Goal: Task Accomplishment & Management: Use online tool/utility

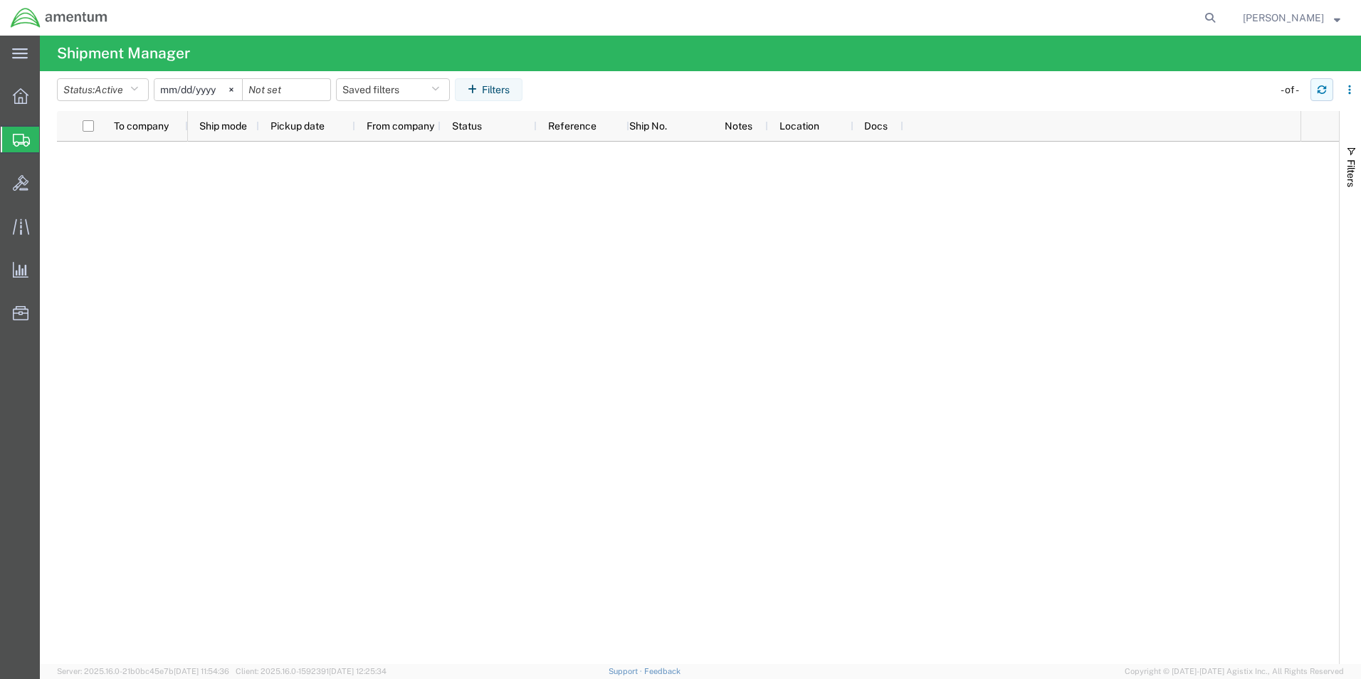
click at [1319, 89] on icon "button" at bounding box center [1321, 90] width 10 height 10
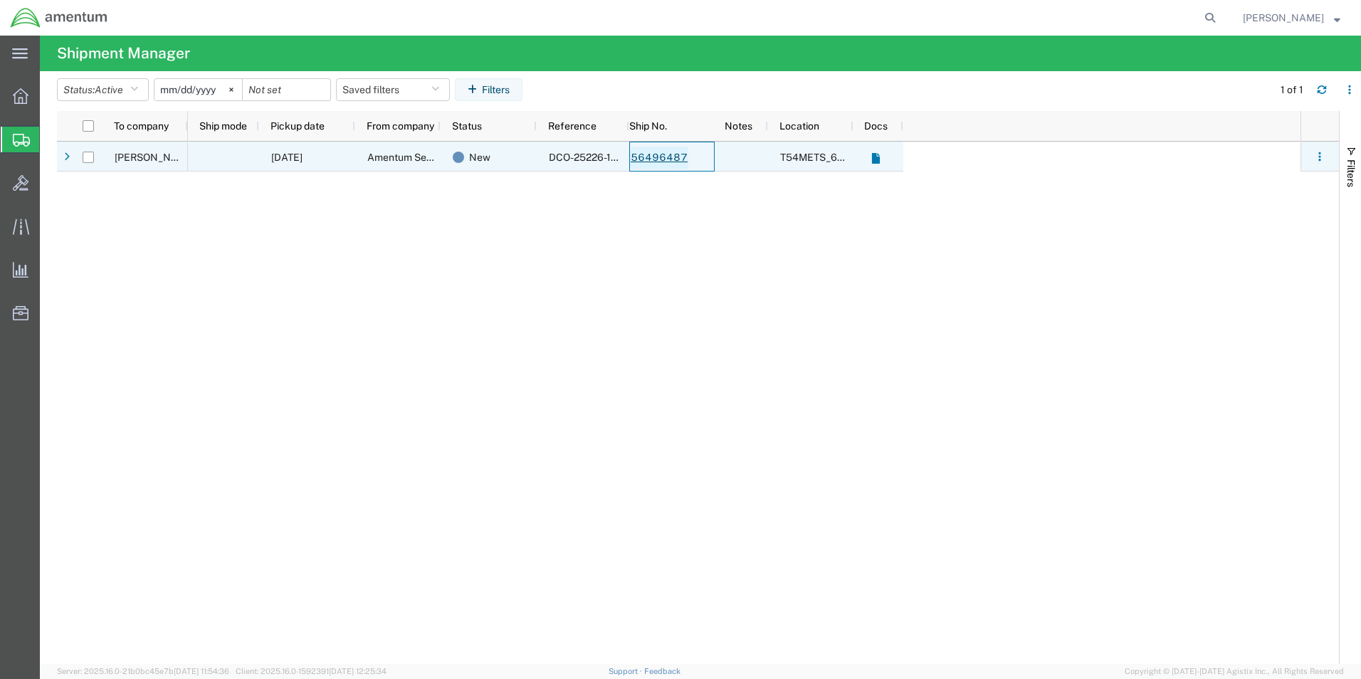
click at [660, 162] on link "56496487" at bounding box center [659, 158] width 58 height 23
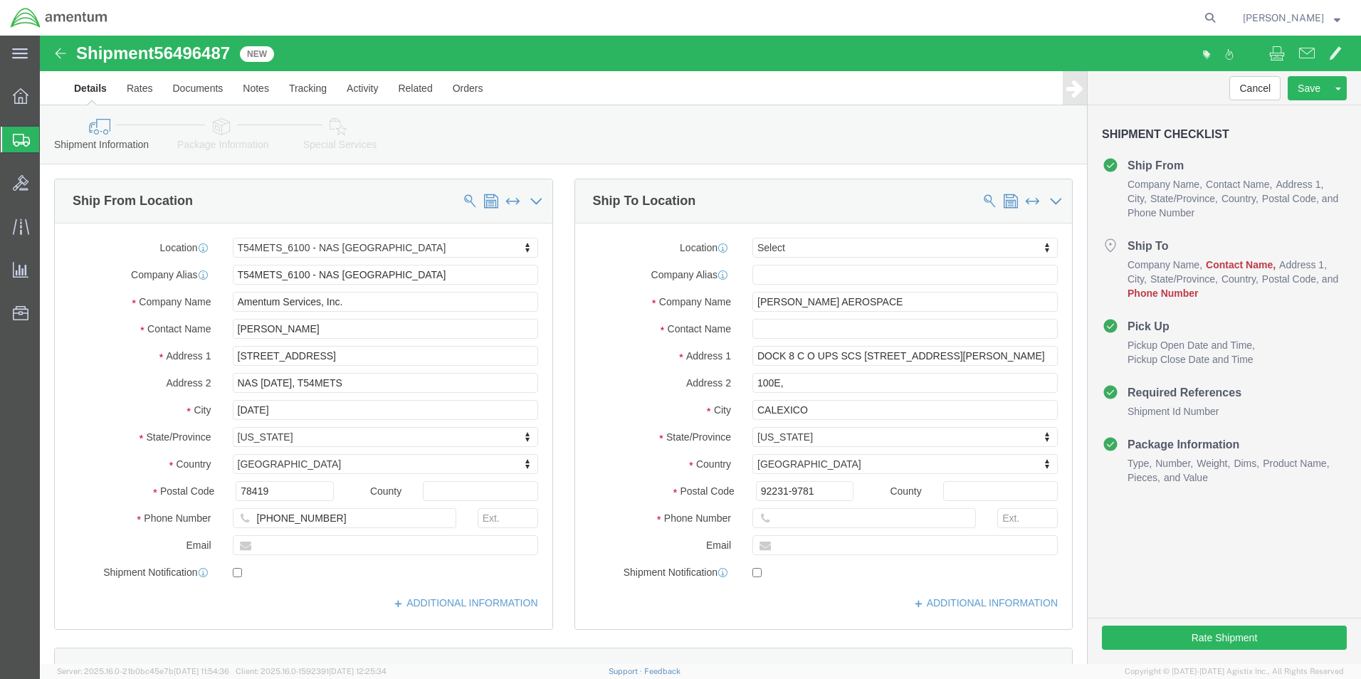
select select "67191"
select select
click input "text"
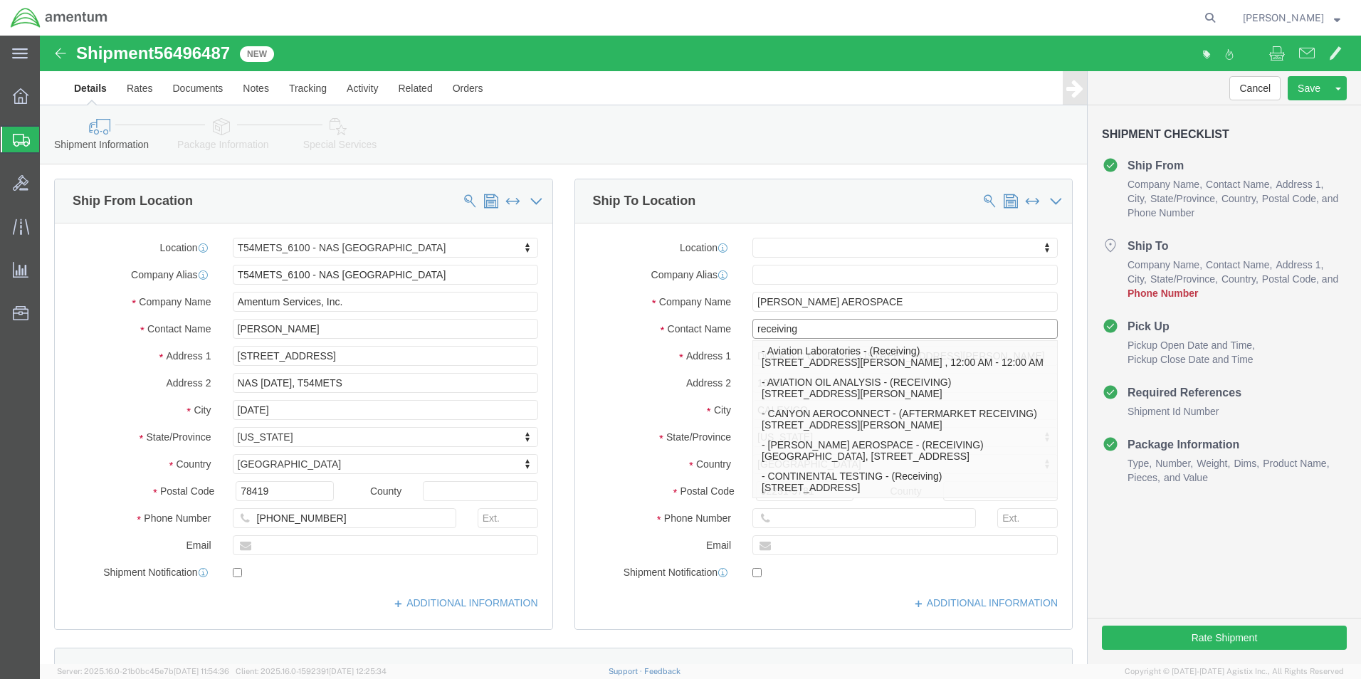
click input "receiving"
type input "Receiving"
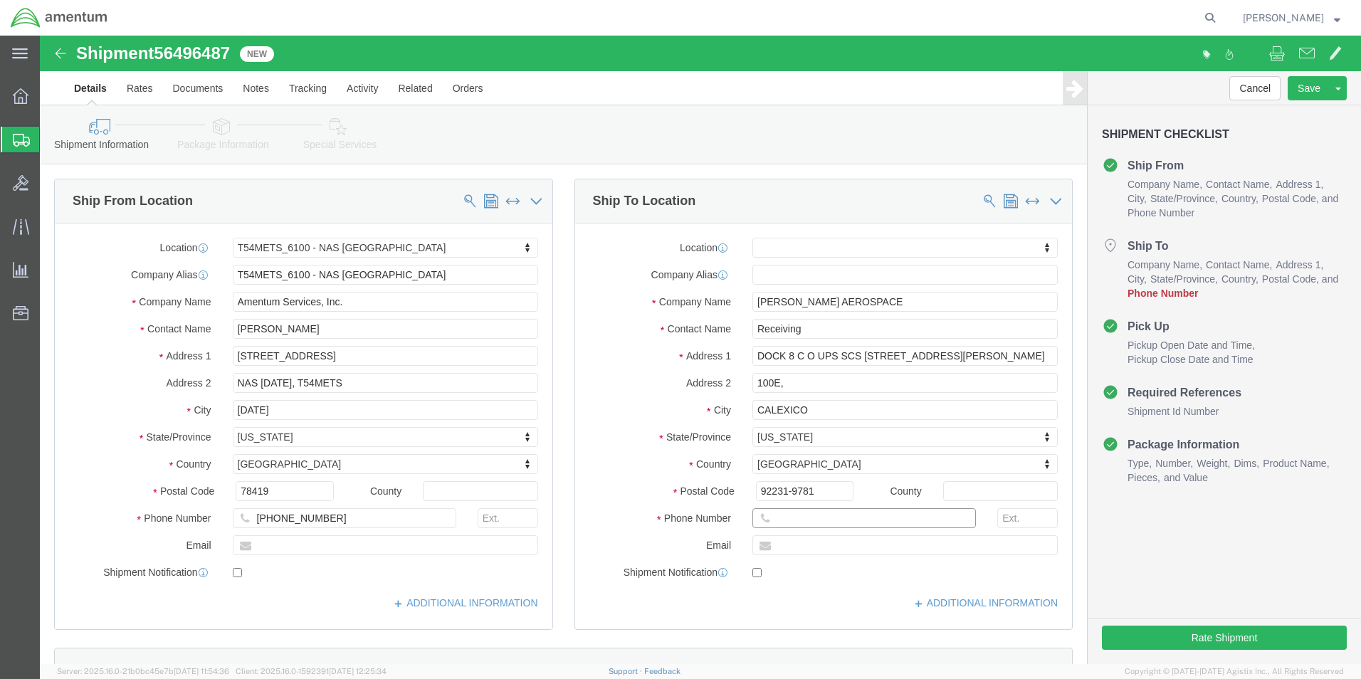
click input "text"
type input "[PHONE_NUMBER]"
click div "Cancel Save Assign To Clone Shipment Save As Template Shipment Checklist Ship F…"
click button "Rate Shipment"
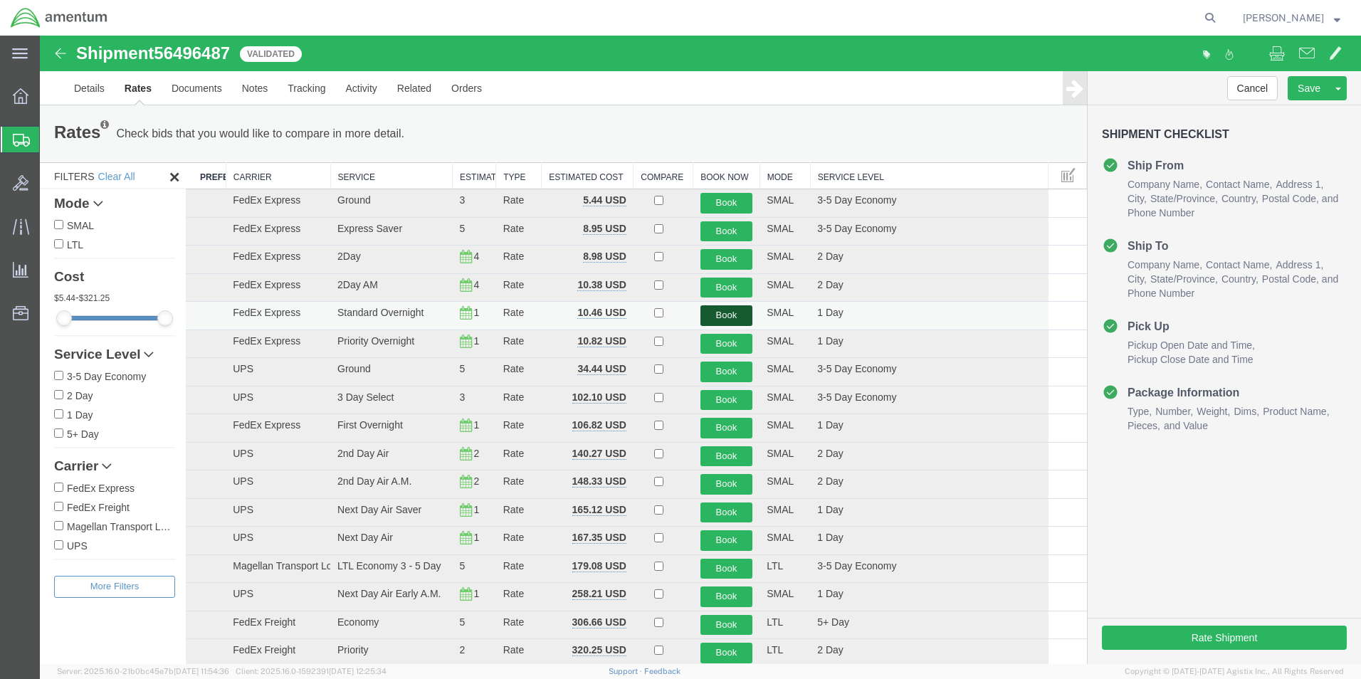
click at [717, 319] on button "Book" at bounding box center [726, 315] width 53 height 21
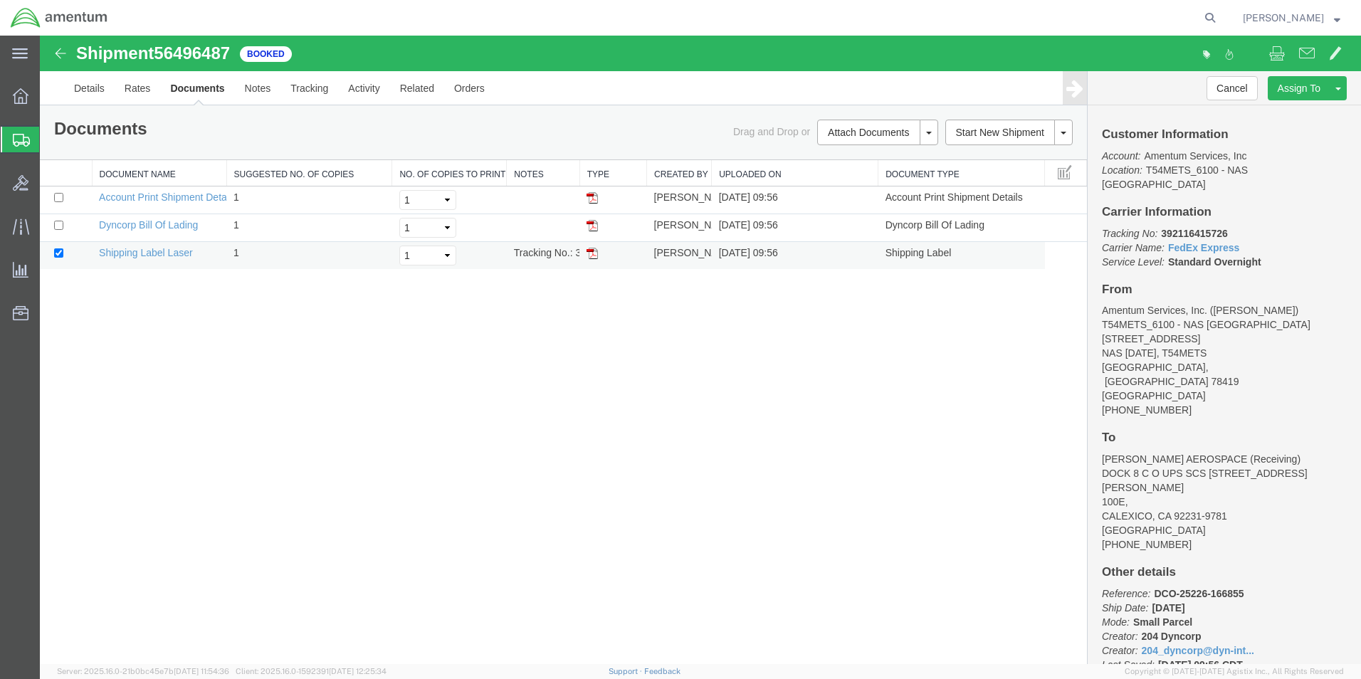
click at [593, 255] on img at bounding box center [591, 253] width 11 height 11
click at [586, 253] on img at bounding box center [591, 253] width 11 height 11
click at [19, 139] on icon at bounding box center [21, 140] width 17 height 13
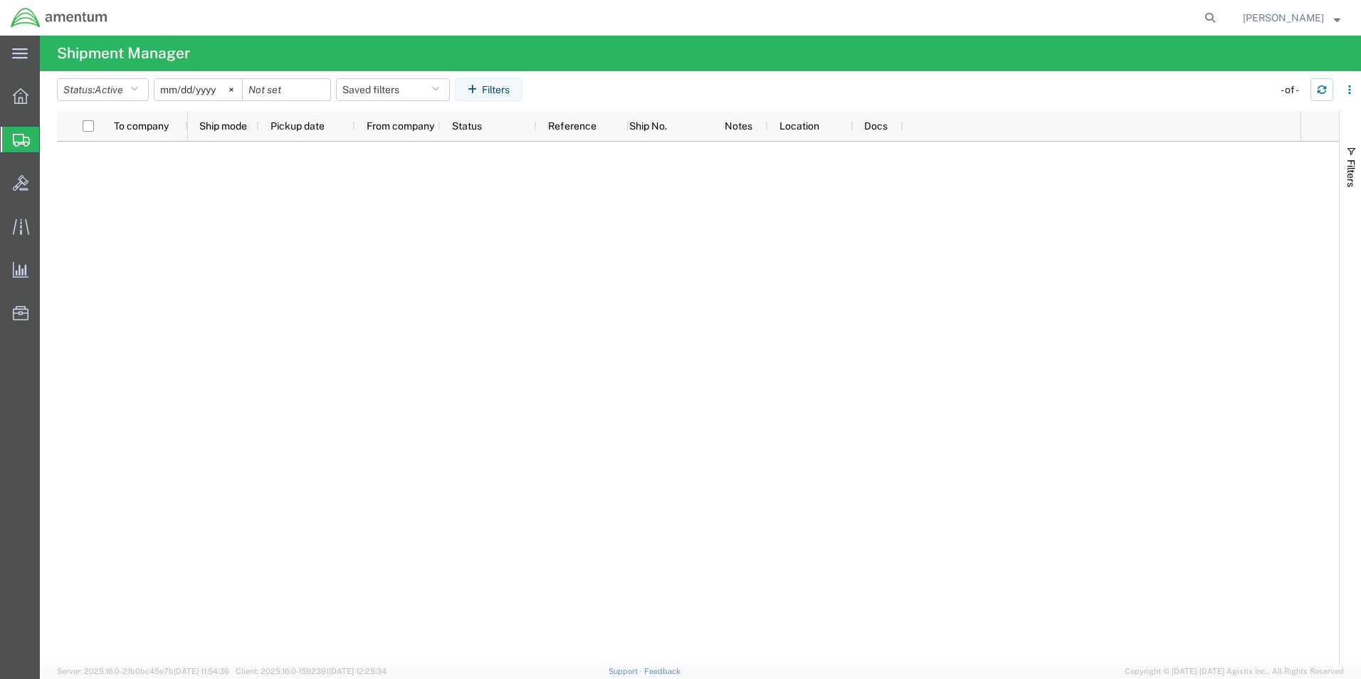
drag, startPoint x: 1321, startPoint y: 90, endPoint x: 1296, endPoint y: 95, distance: 25.4
click at [1321, 90] on icon "button" at bounding box center [1321, 90] width 10 height 10
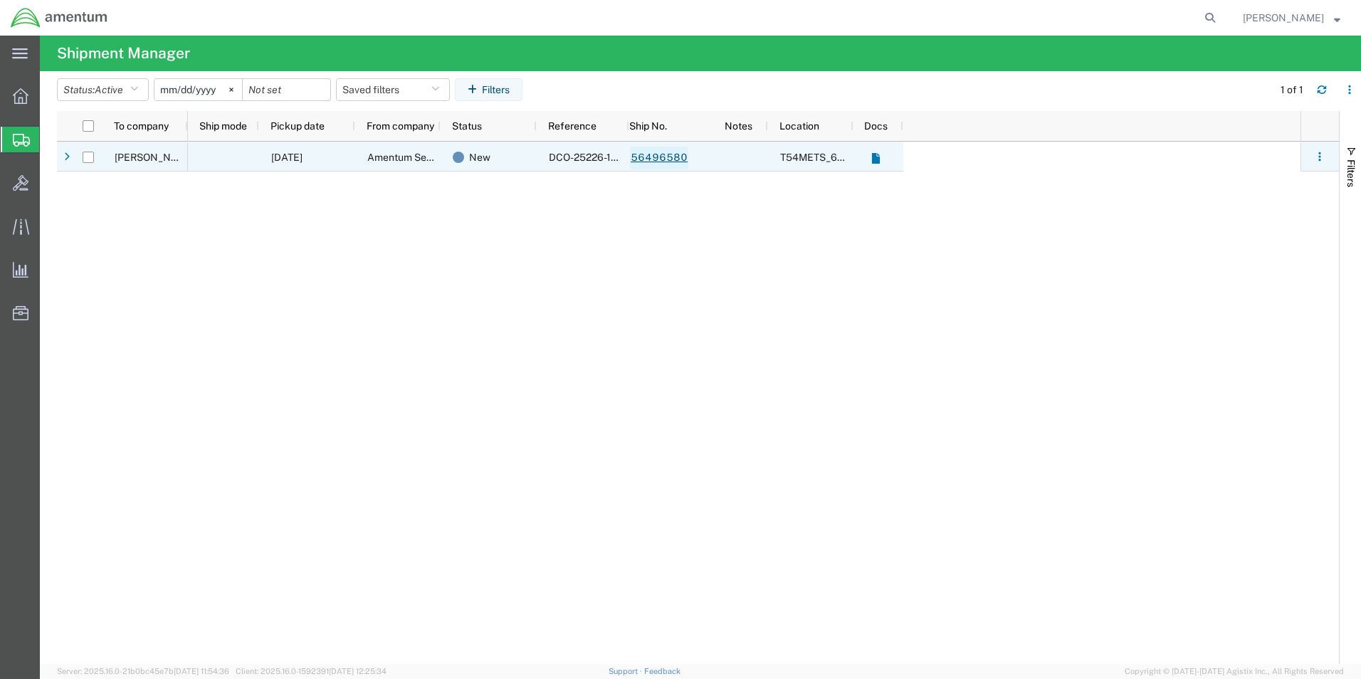
click at [670, 152] on link "56496580" at bounding box center [659, 158] width 58 height 23
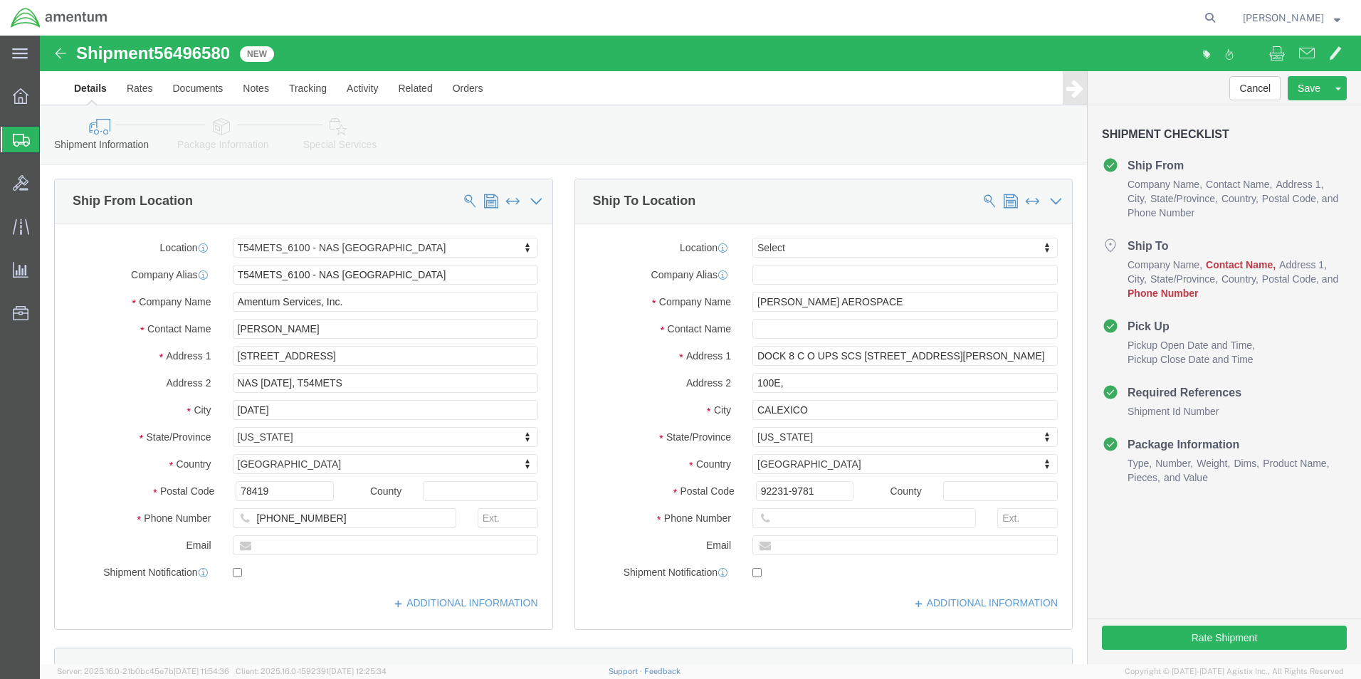
select select "67191"
select select
click input "text"
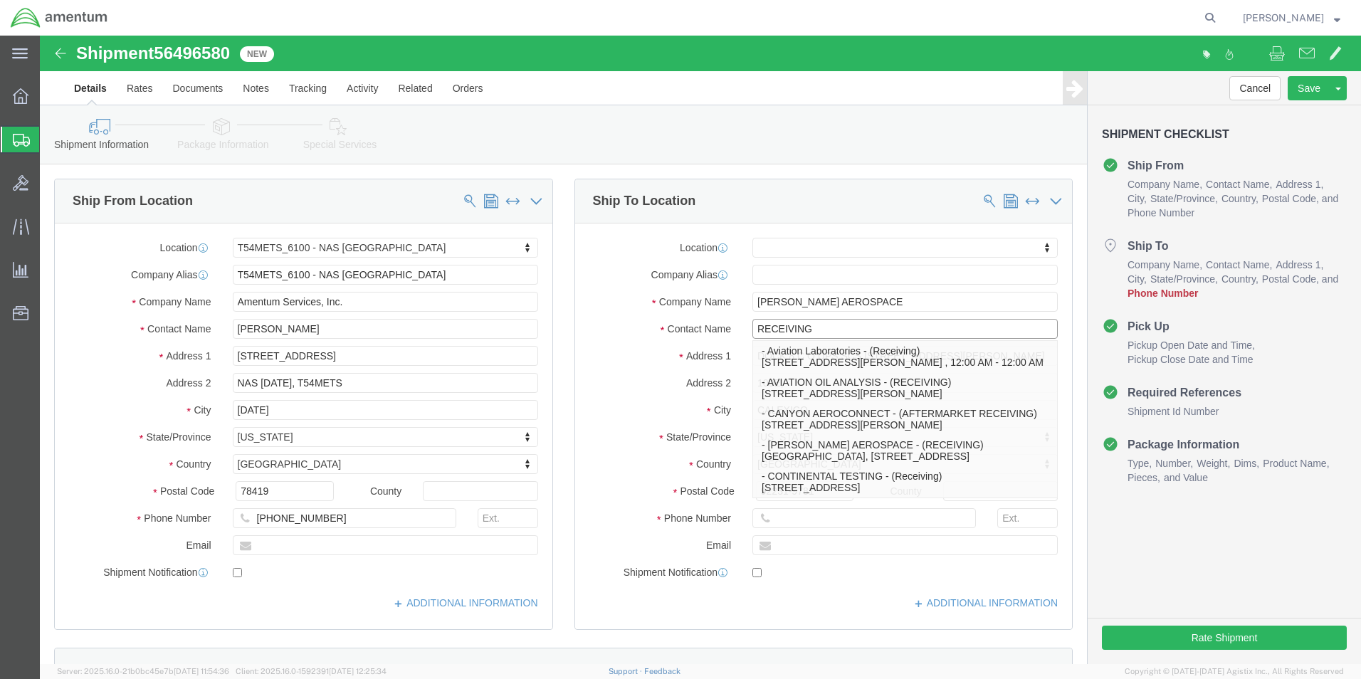
type input "RECEIVING"
click input "text"
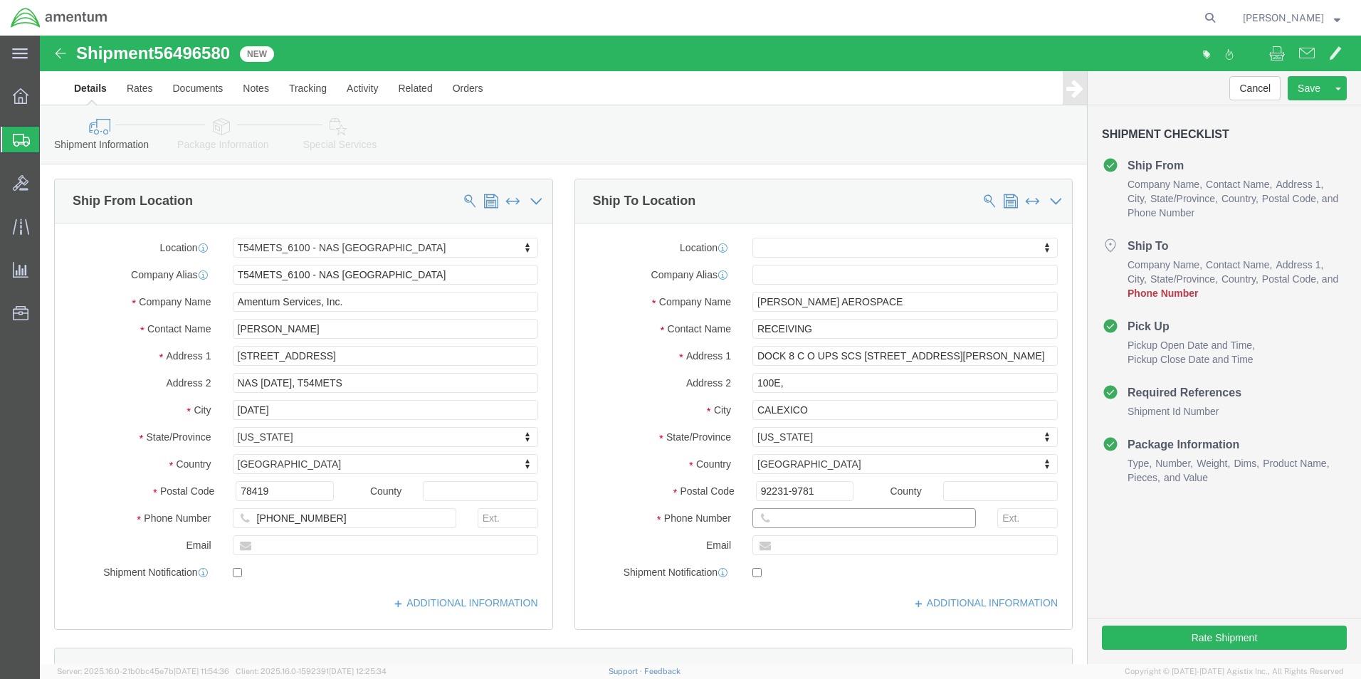
type input "[PHONE_NUMBER]"
click button "Rate Shipment"
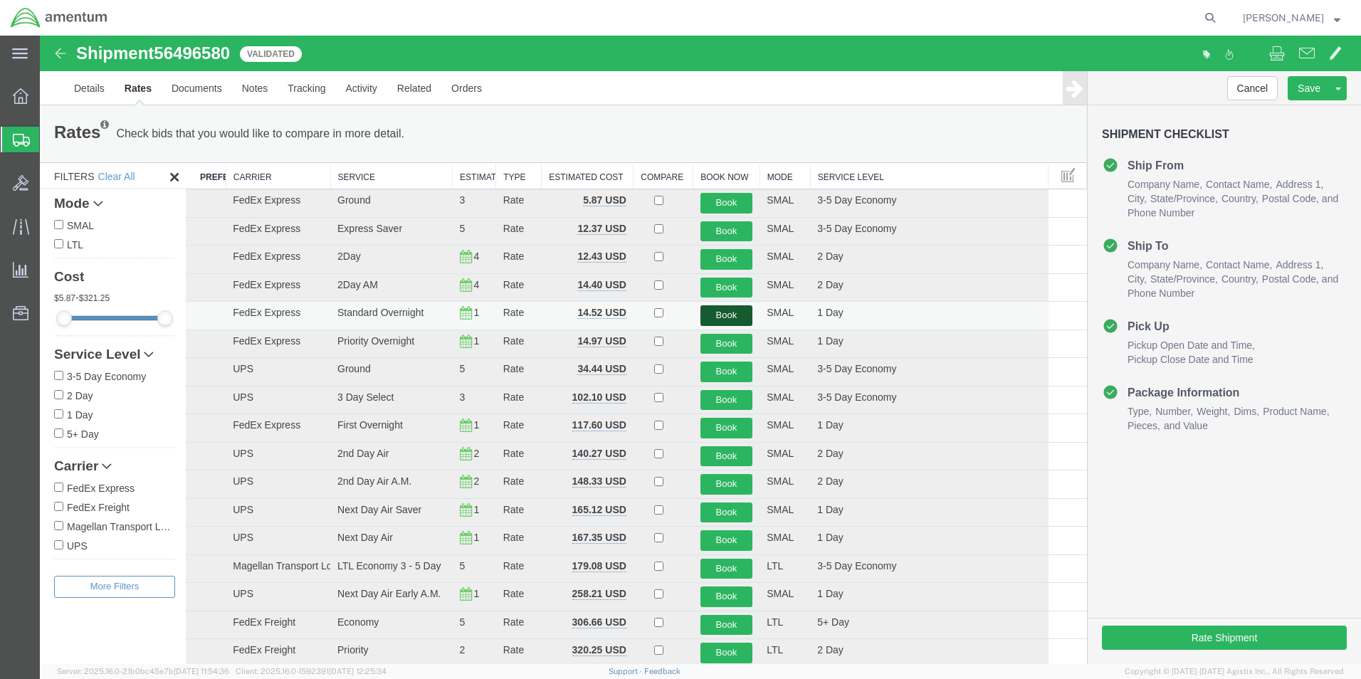
click at [739, 318] on button "Book" at bounding box center [726, 315] width 53 height 21
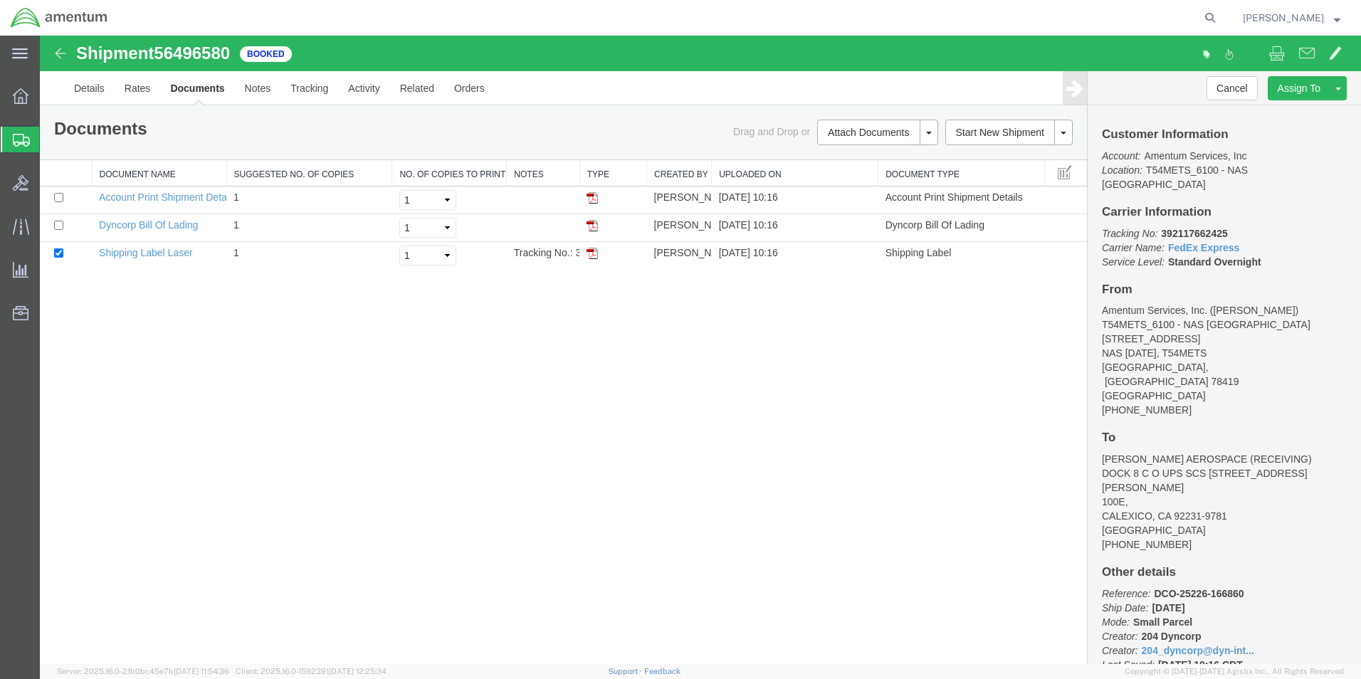
drag, startPoint x: 591, startPoint y: 256, endPoint x: 568, endPoint y: 290, distance: 41.4
click at [591, 256] on img at bounding box center [591, 253] width 11 height 11
drag, startPoint x: 17, startPoint y: 139, endPoint x: 138, endPoint y: 128, distance: 121.5
click at [17, 139] on icon at bounding box center [21, 140] width 17 height 13
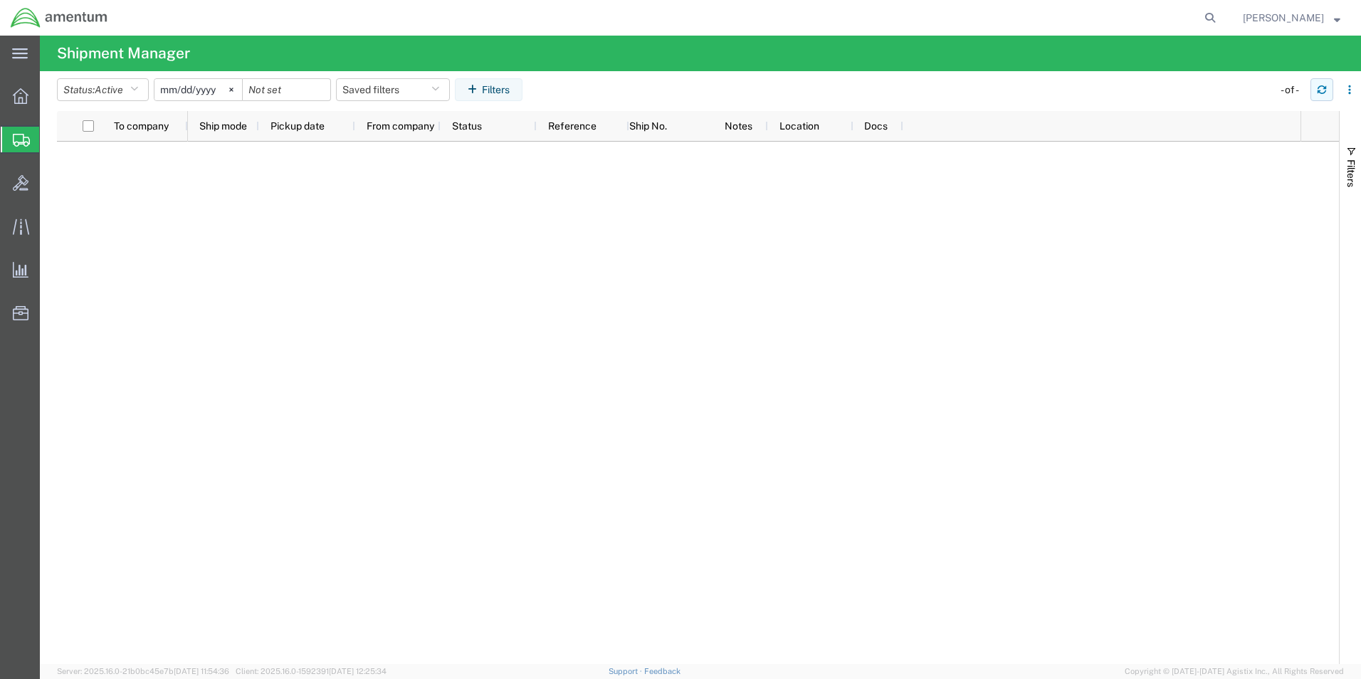
click at [1317, 89] on icon "button" at bounding box center [1321, 87] width 9 height 4
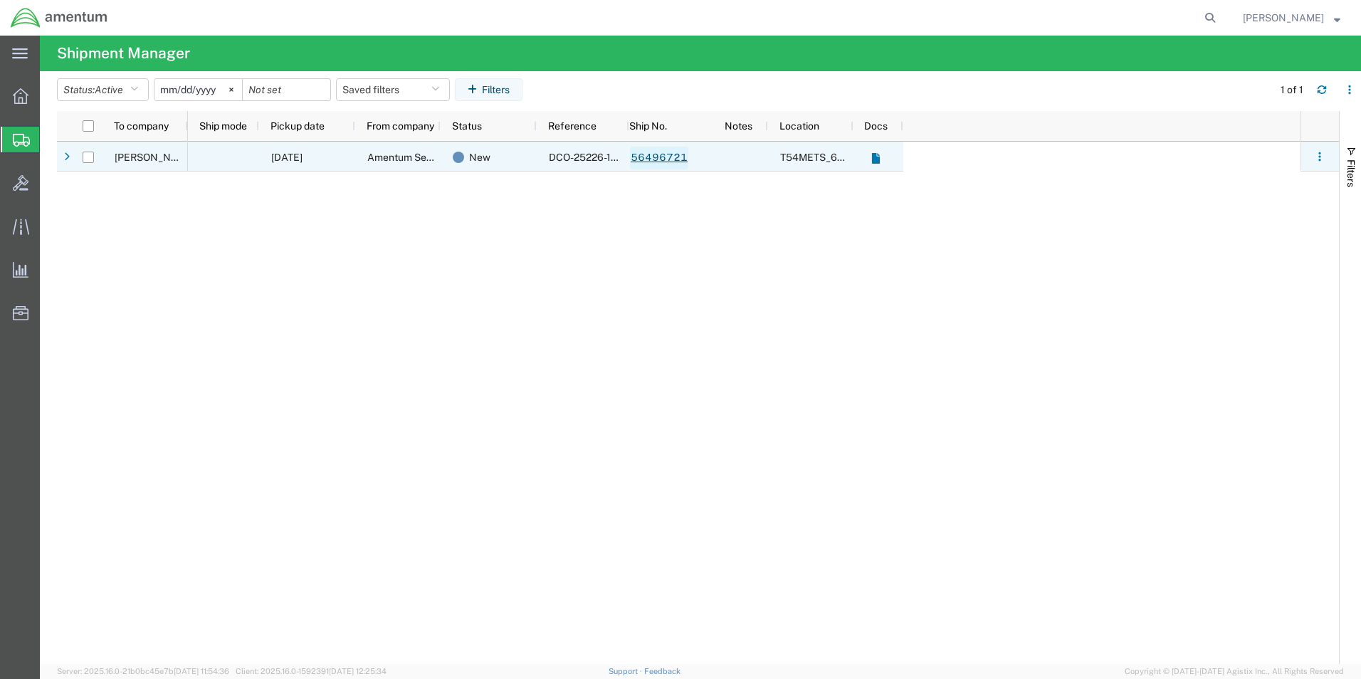
click at [669, 157] on link "56496721" at bounding box center [659, 158] width 58 height 23
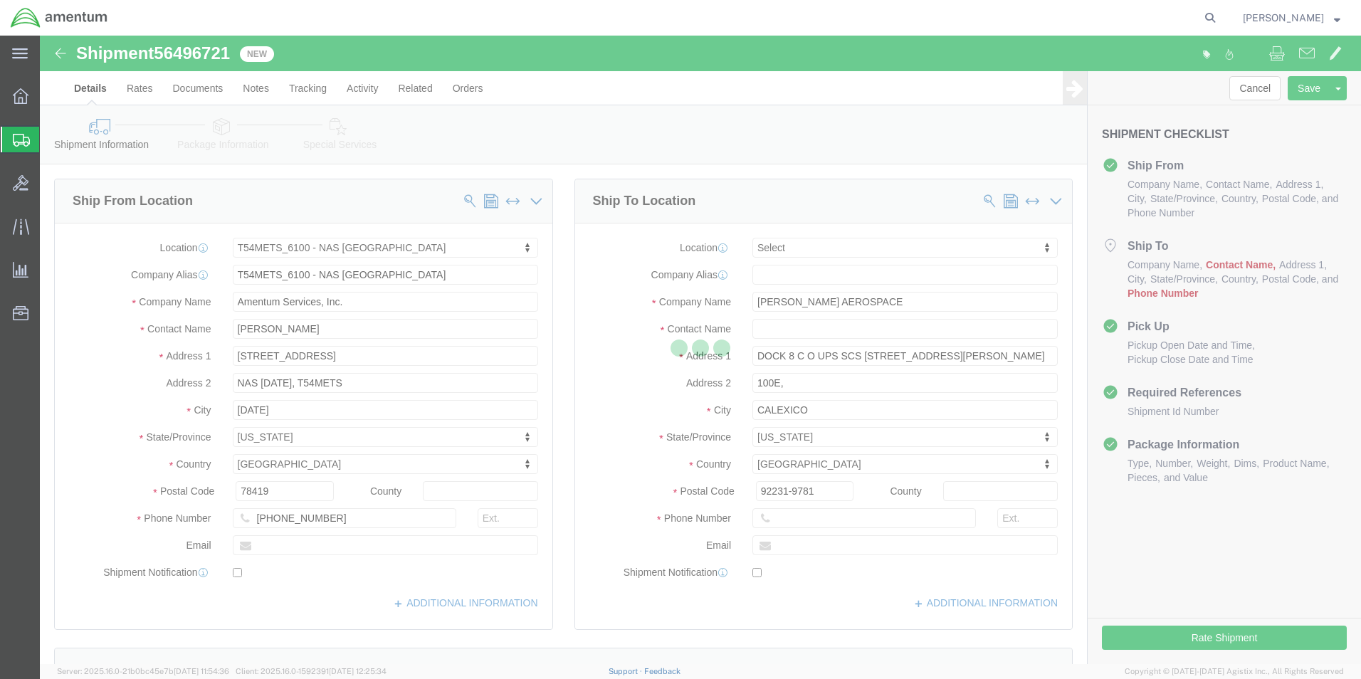
select select "67191"
select select
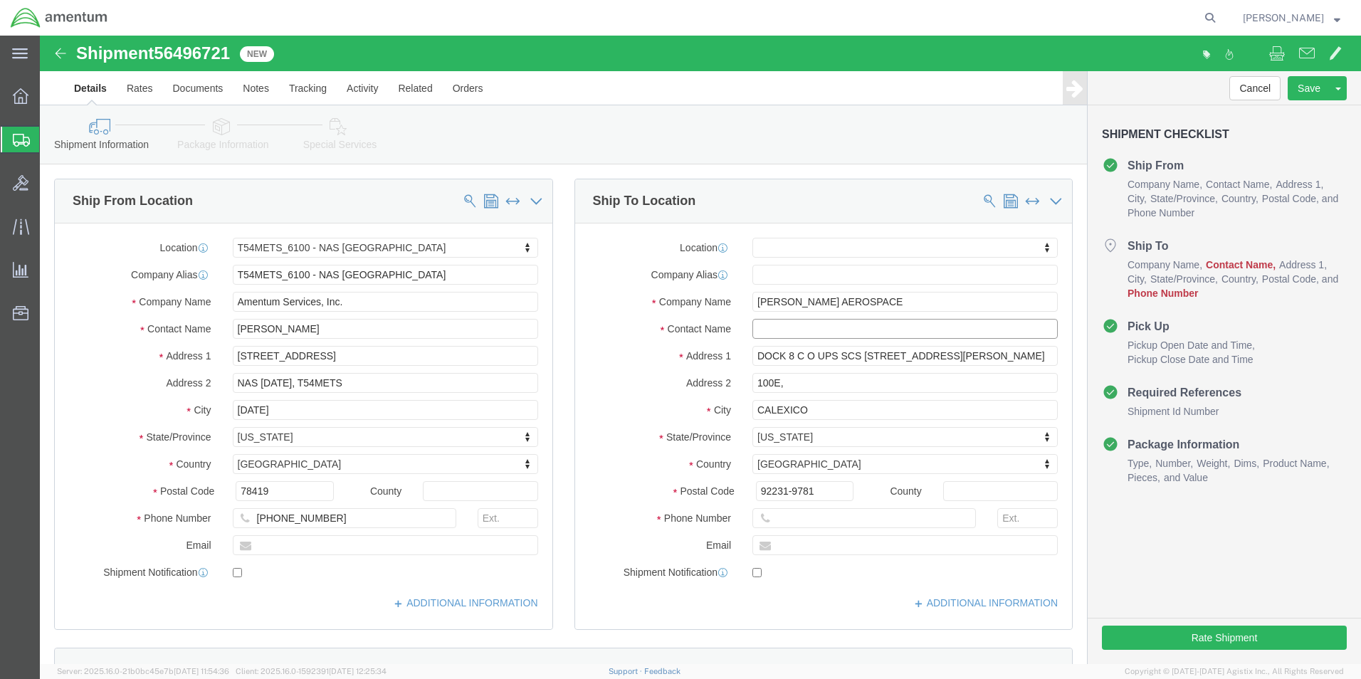
click input "text"
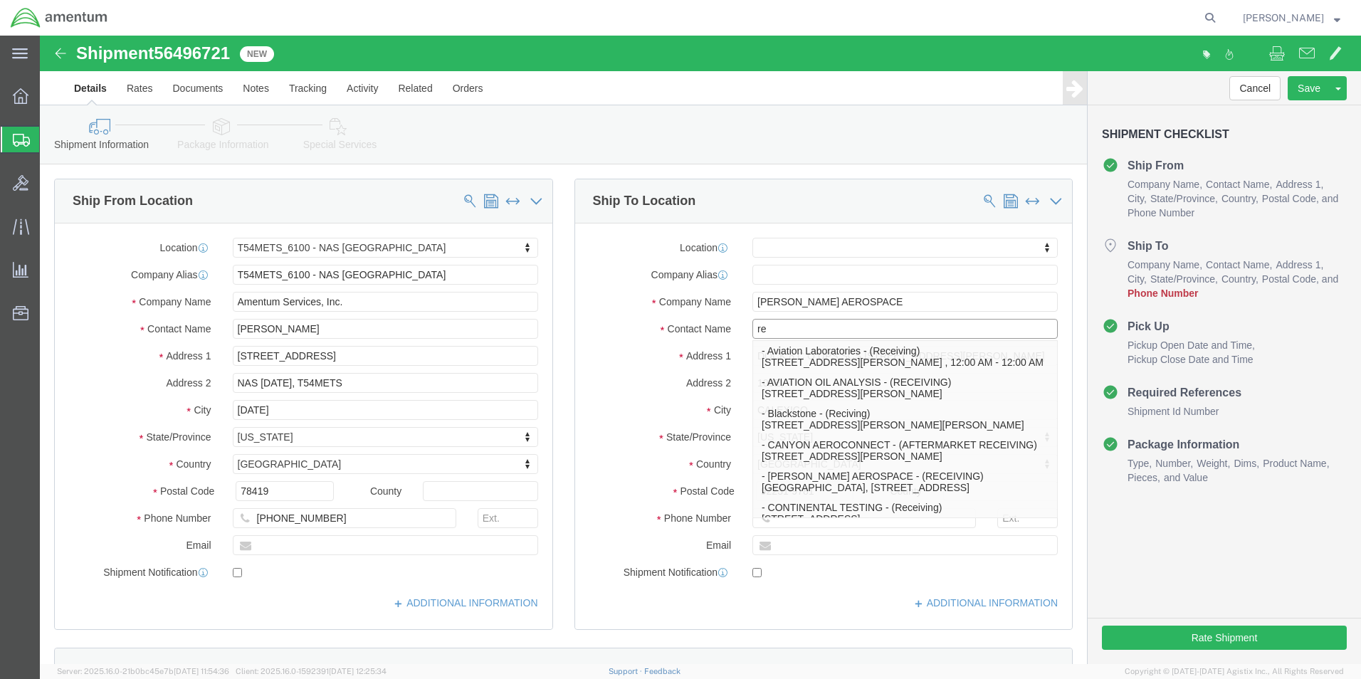
type input "r"
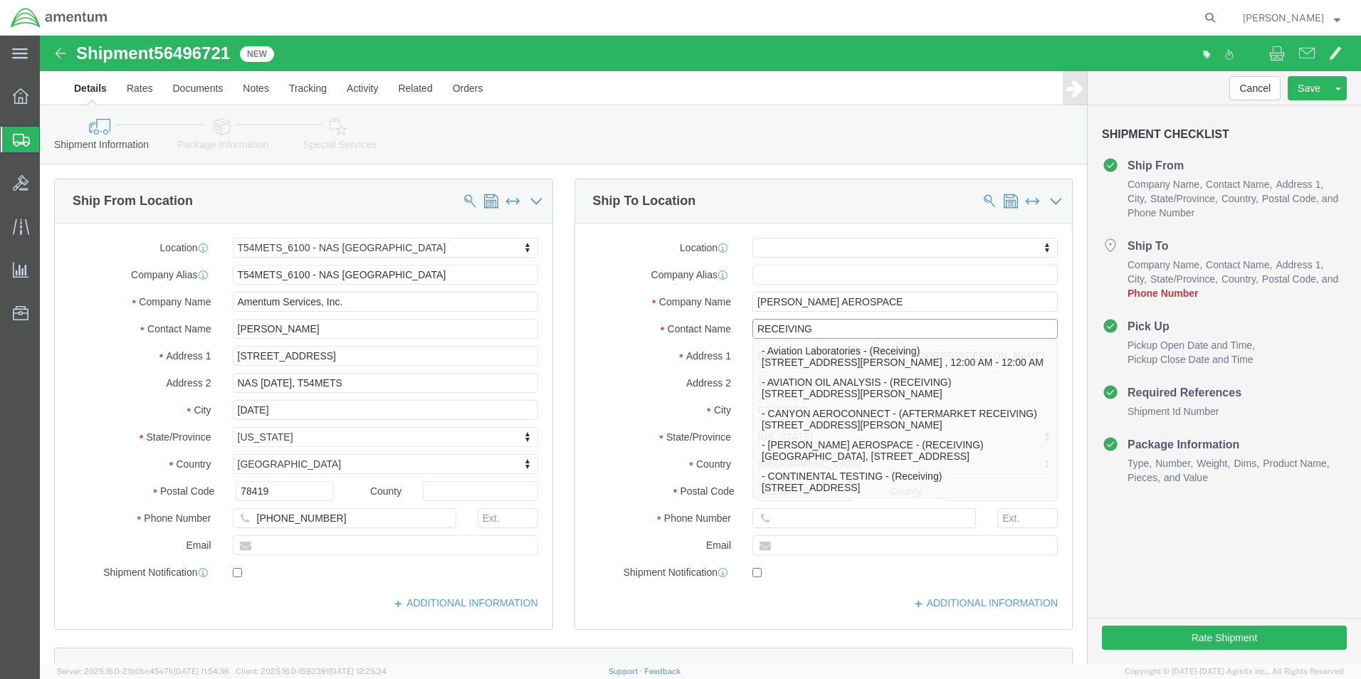
type input "RECEIVING"
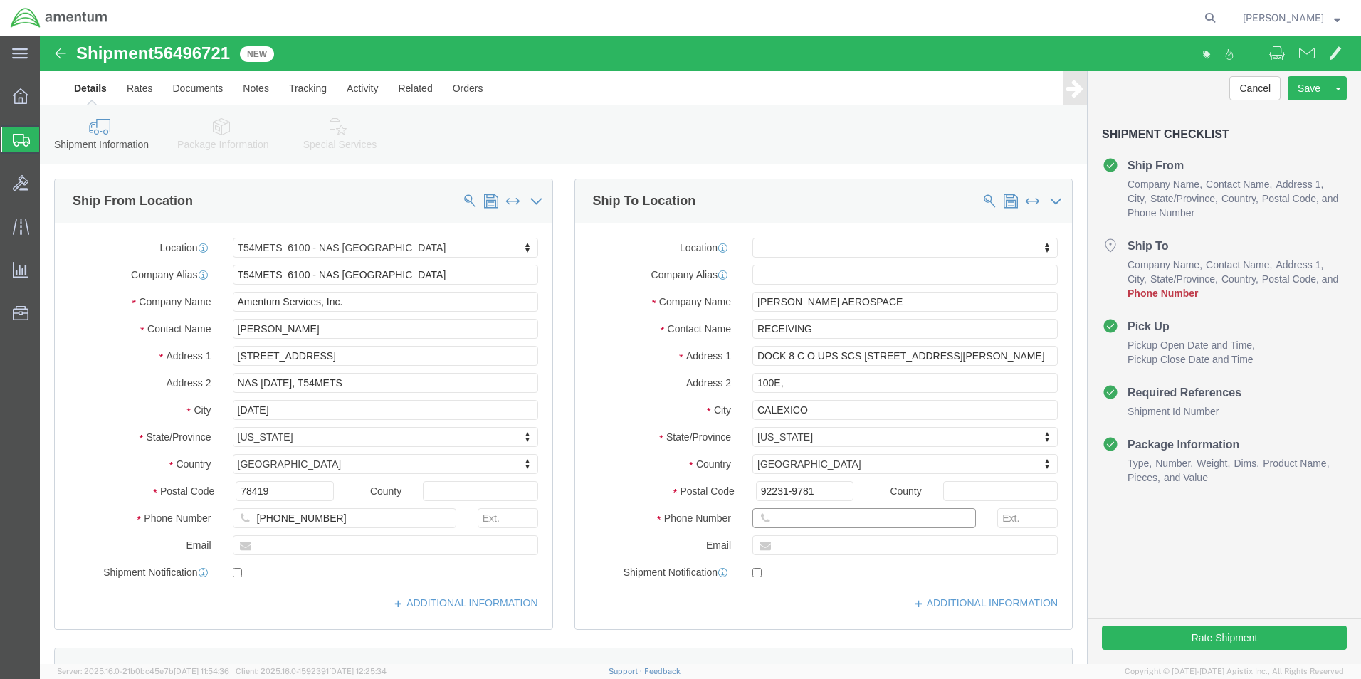
click input "text"
type input "[PHONE_NUMBER]"
click button "Rate Shipment"
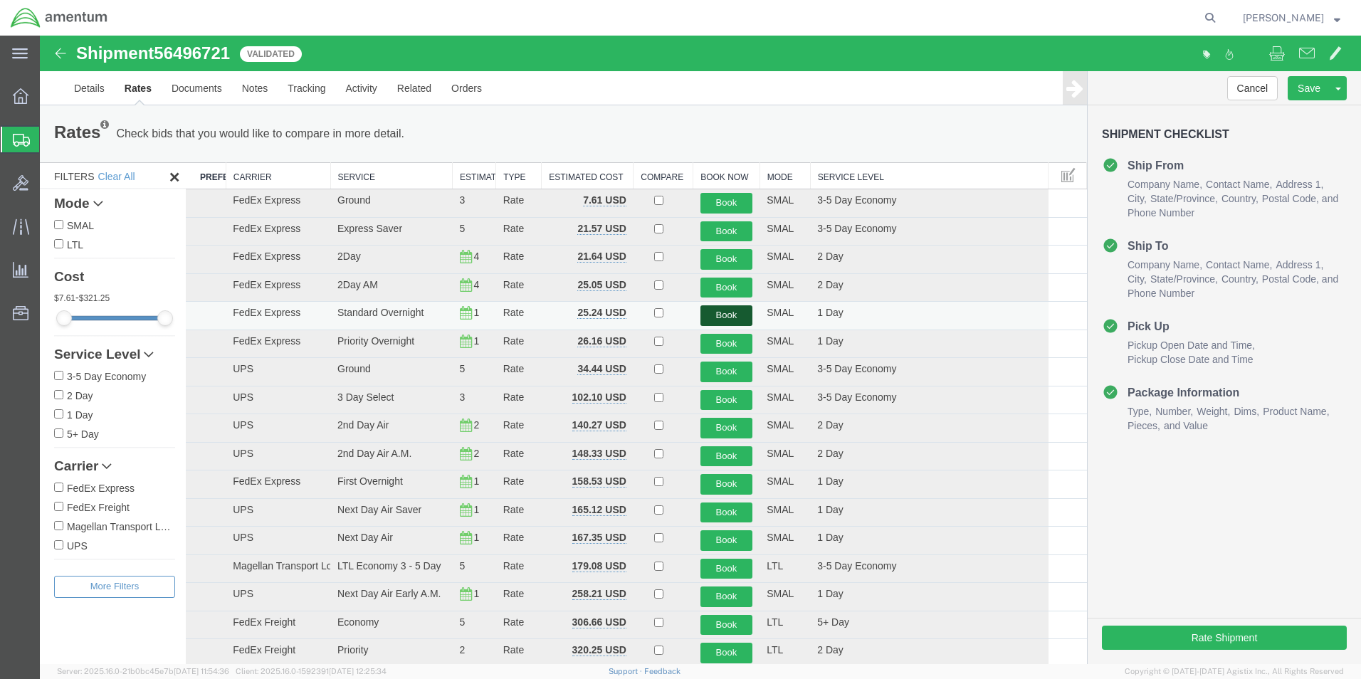
click at [727, 312] on button "Book" at bounding box center [726, 315] width 53 height 21
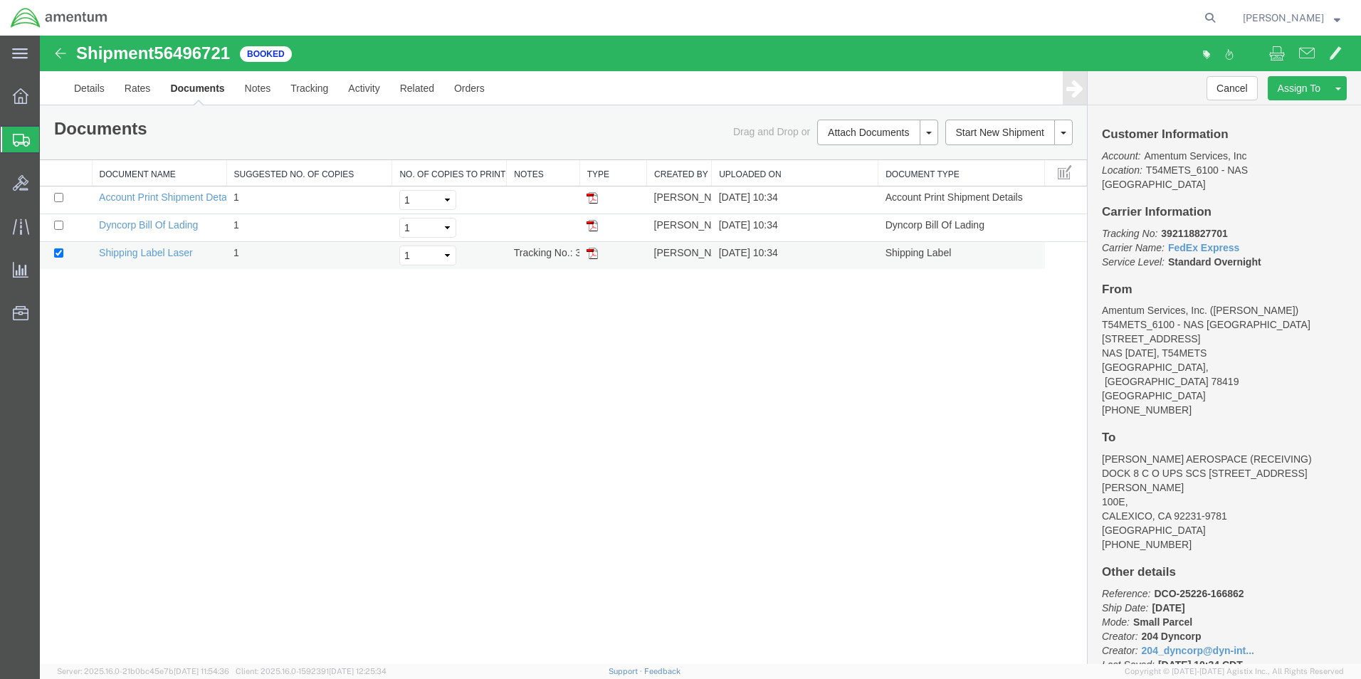
click at [596, 250] on img at bounding box center [591, 253] width 11 height 11
click at [22, 137] on icon at bounding box center [21, 140] width 17 height 13
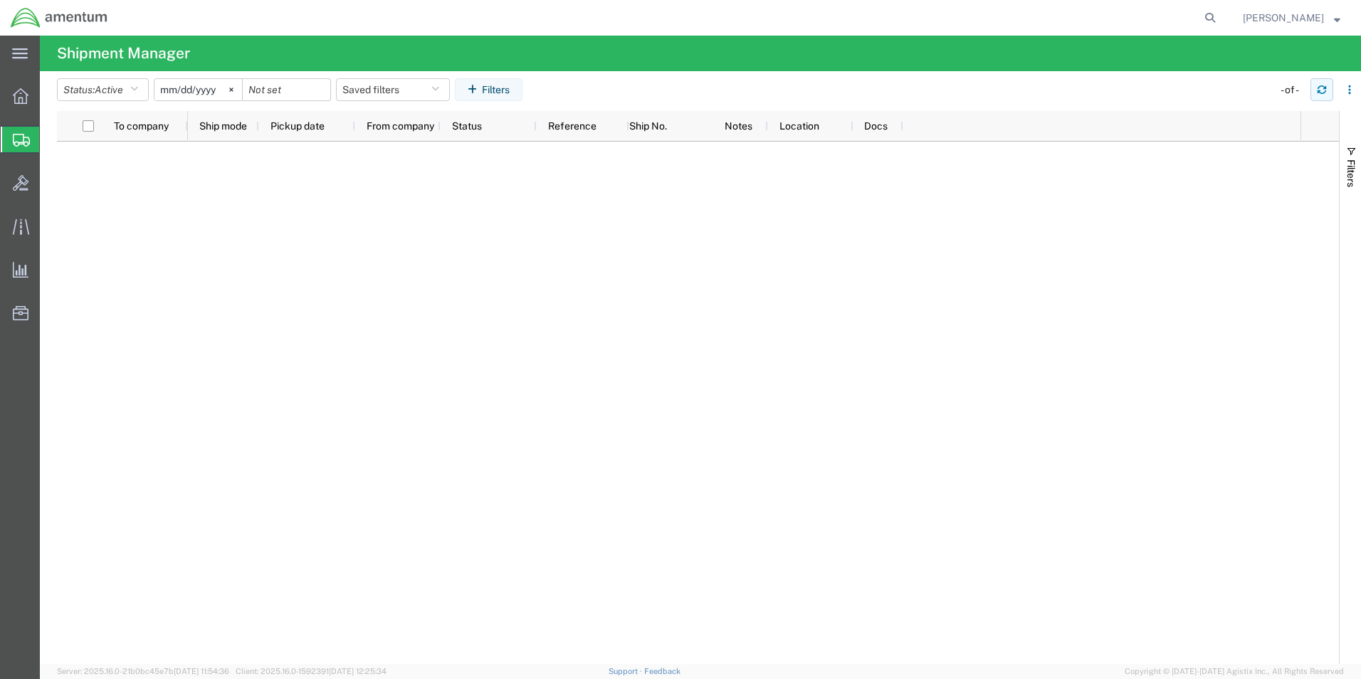
click at [1326, 90] on button "button" at bounding box center [1321, 89] width 23 height 23
click at [1319, 93] on icon "button" at bounding box center [1321, 92] width 9 height 4
click at [1319, 88] on icon "button" at bounding box center [1321, 90] width 10 height 10
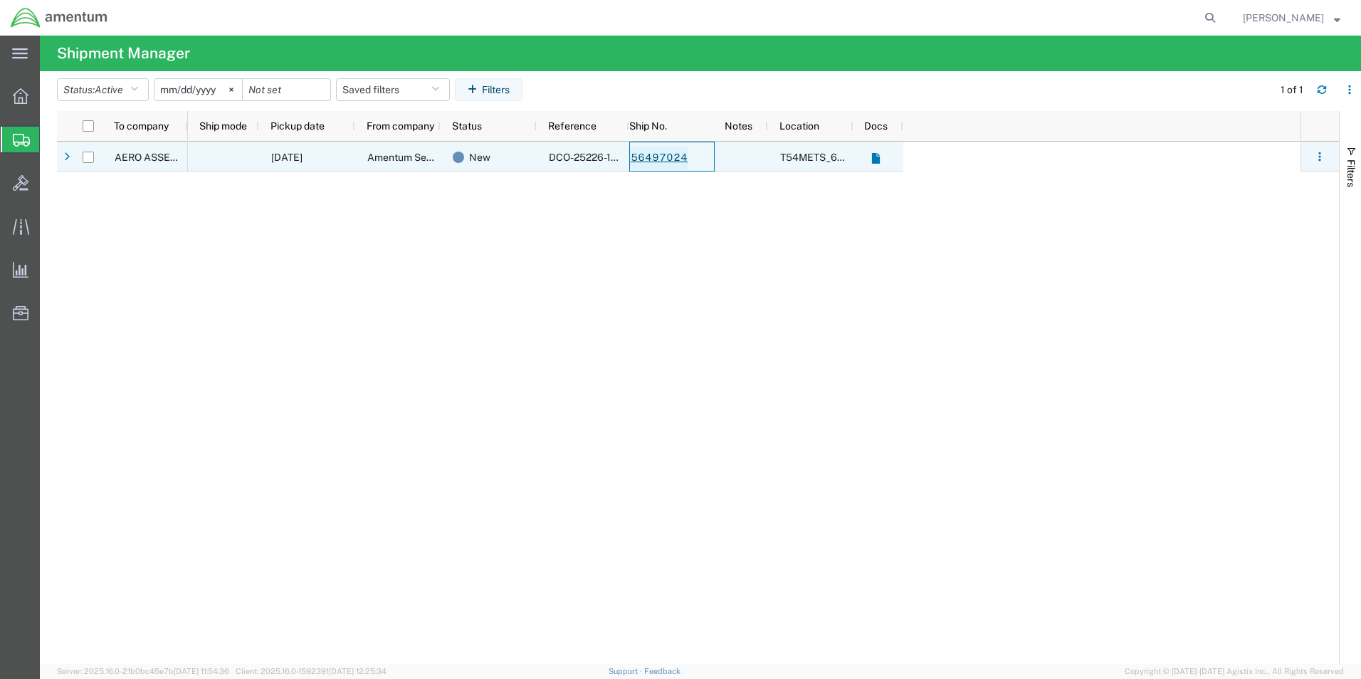
click at [662, 149] on link "56497024" at bounding box center [659, 158] width 58 height 23
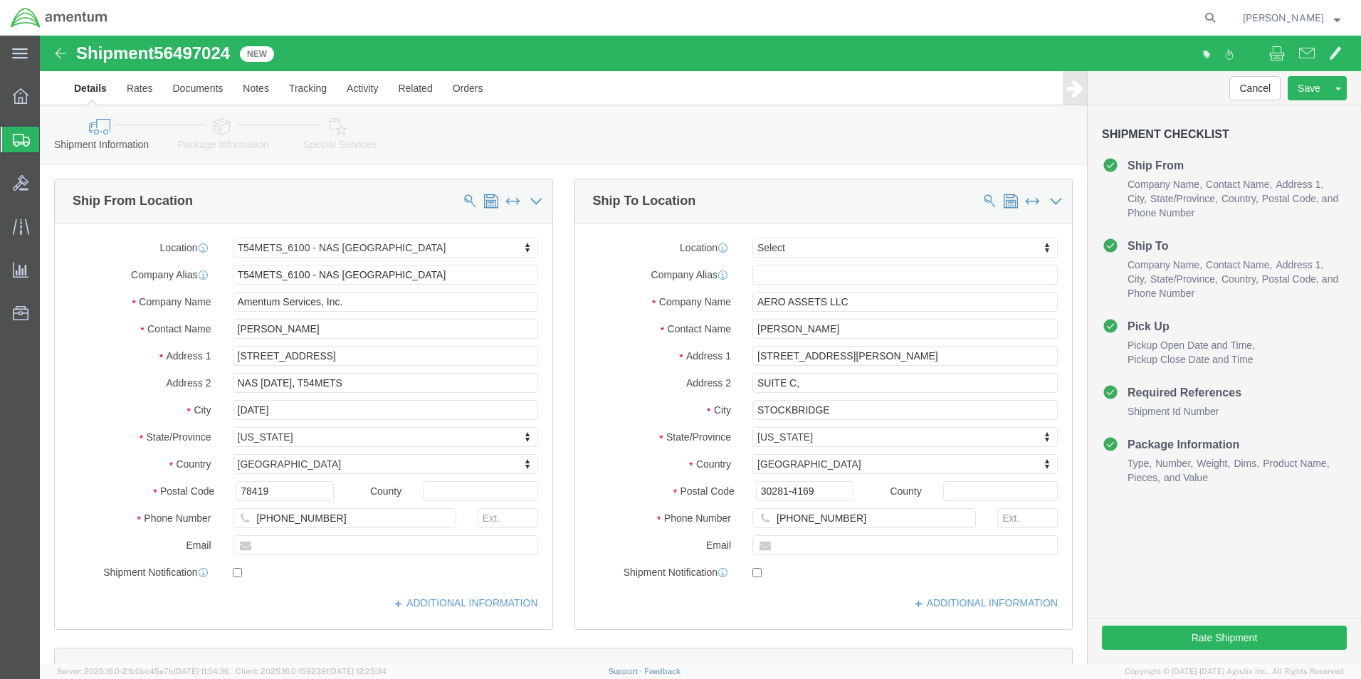
select select "67191"
select select
click button "Rate Shipment"
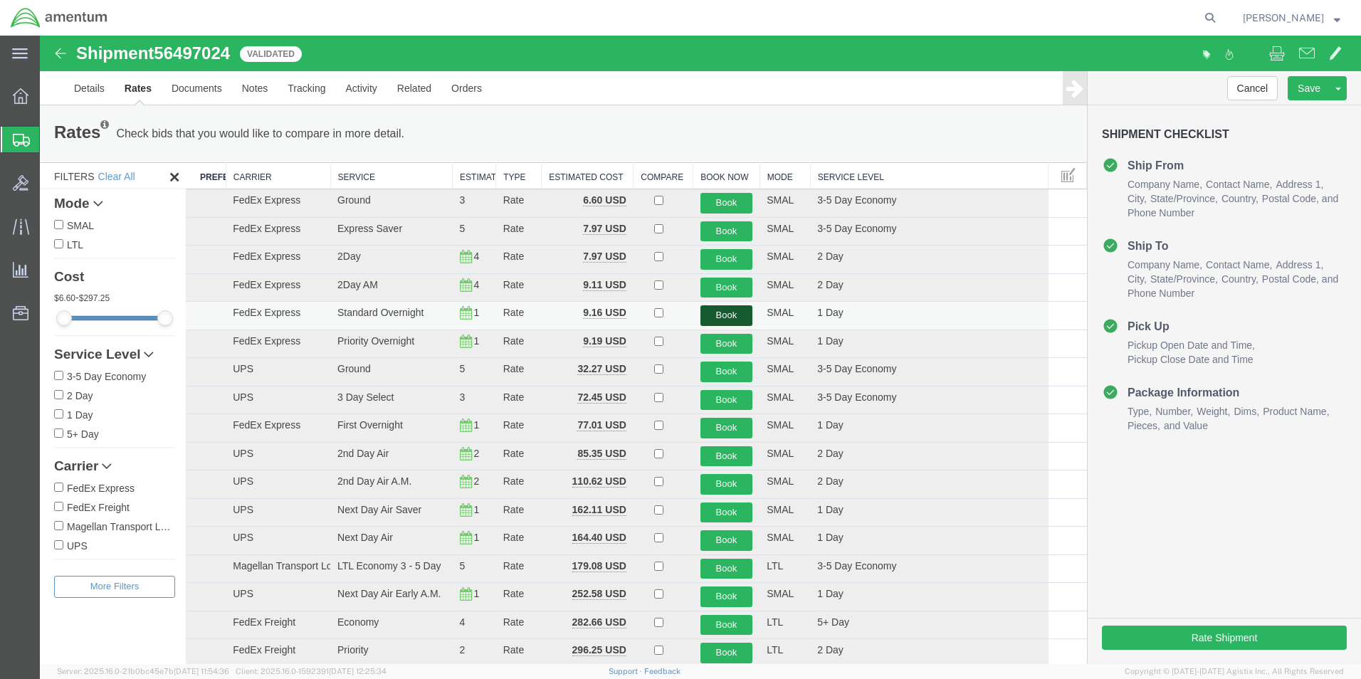
click at [731, 318] on button "Book" at bounding box center [726, 315] width 53 height 21
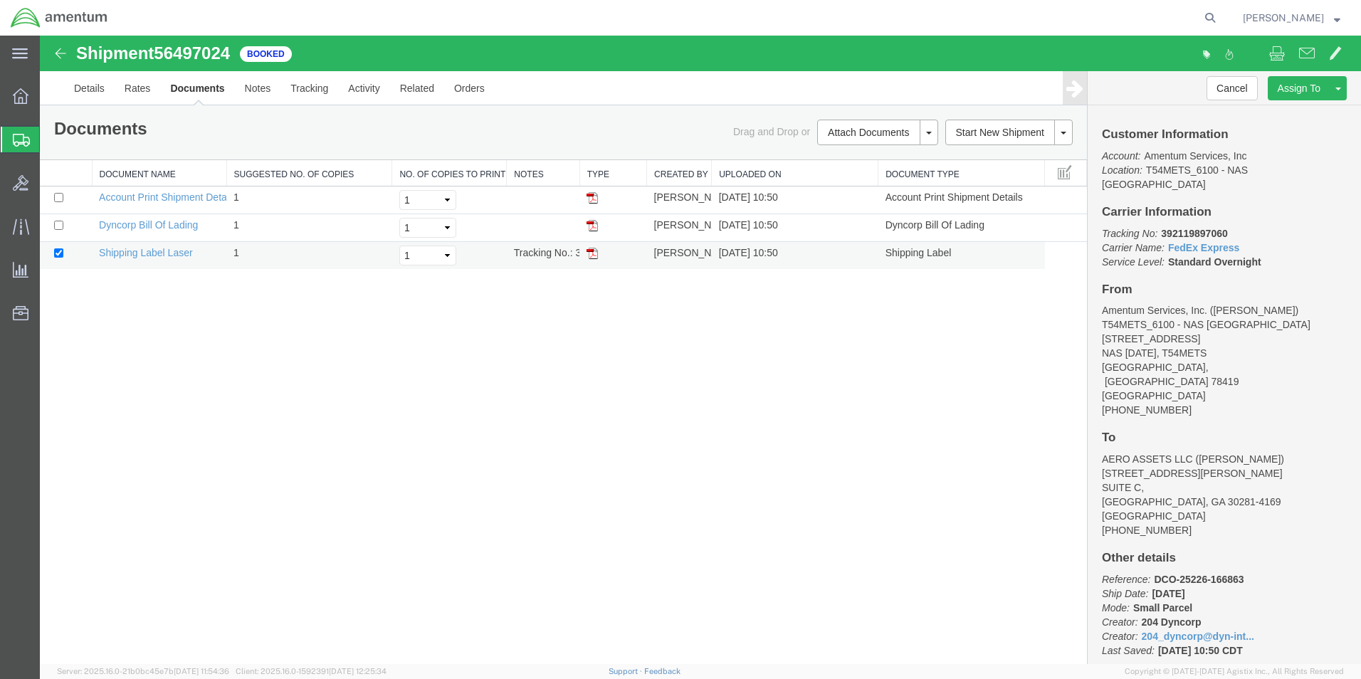
click at [588, 255] on img at bounding box center [591, 253] width 11 height 11
click at [14, 134] on icon at bounding box center [21, 140] width 17 height 13
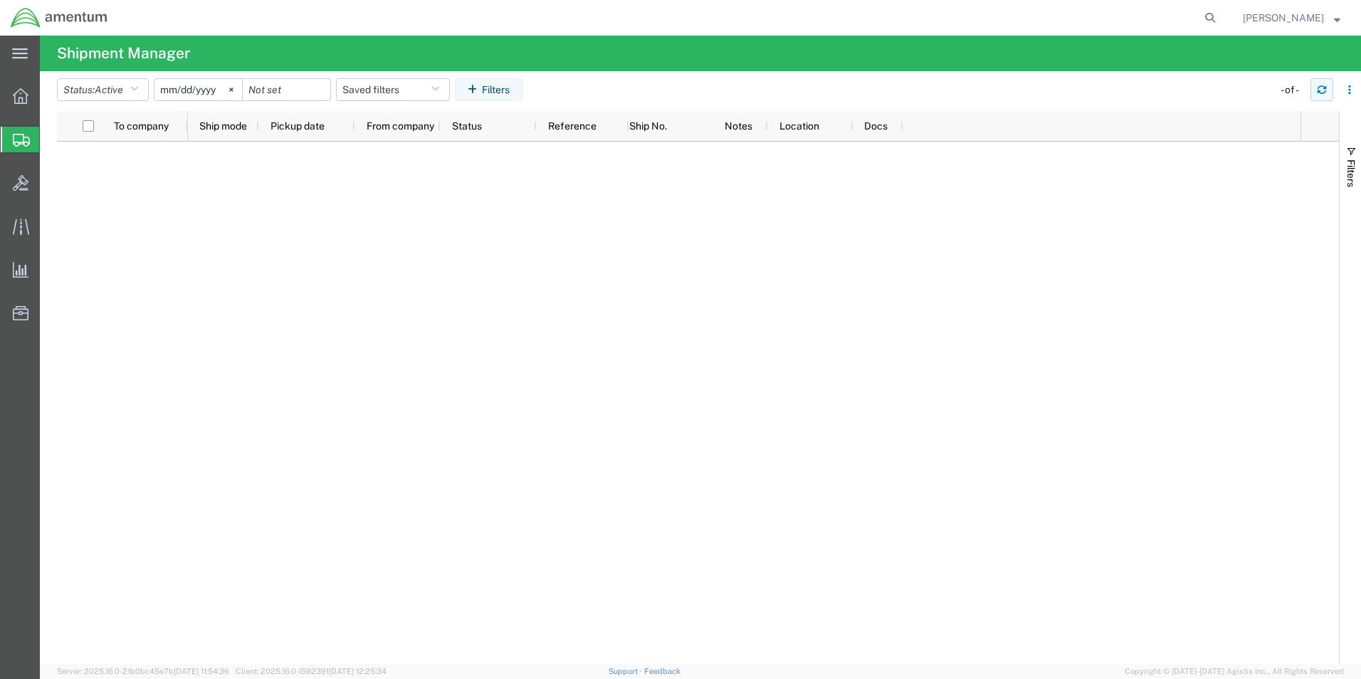
click at [1316, 95] on button "button" at bounding box center [1321, 89] width 23 height 23
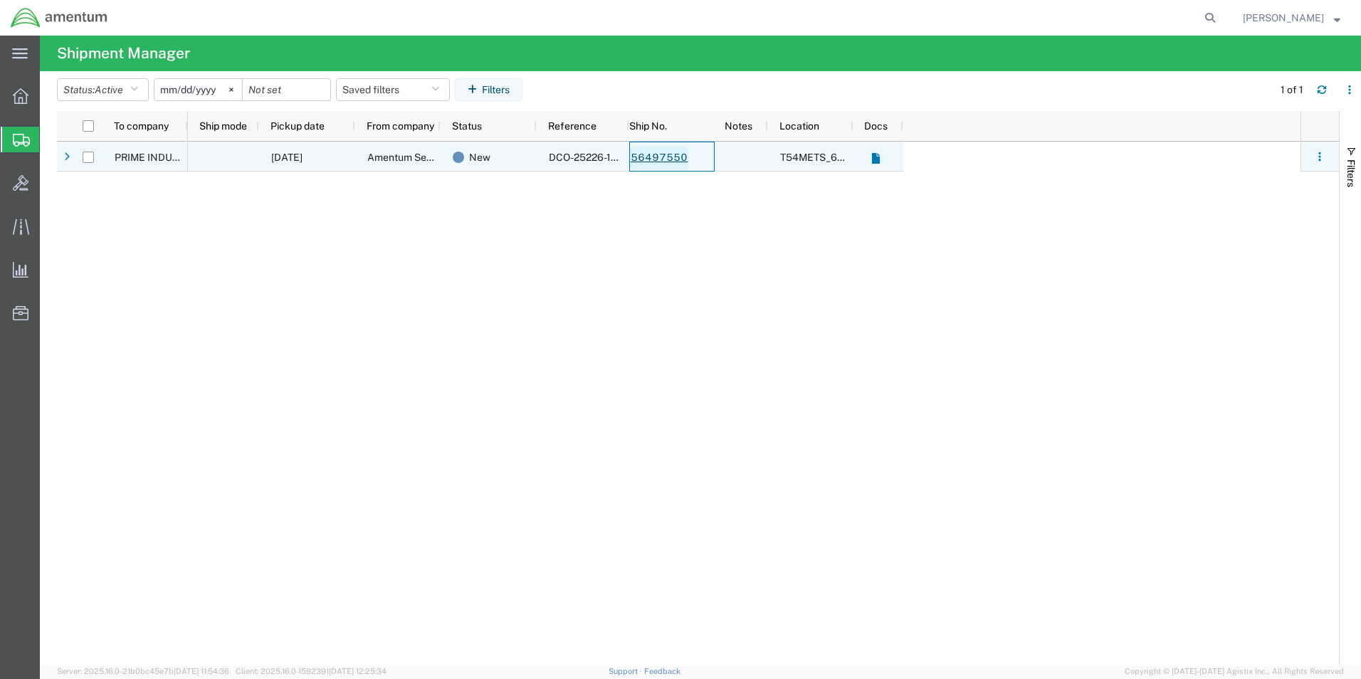
click at [652, 154] on link "56497550" at bounding box center [659, 158] width 58 height 23
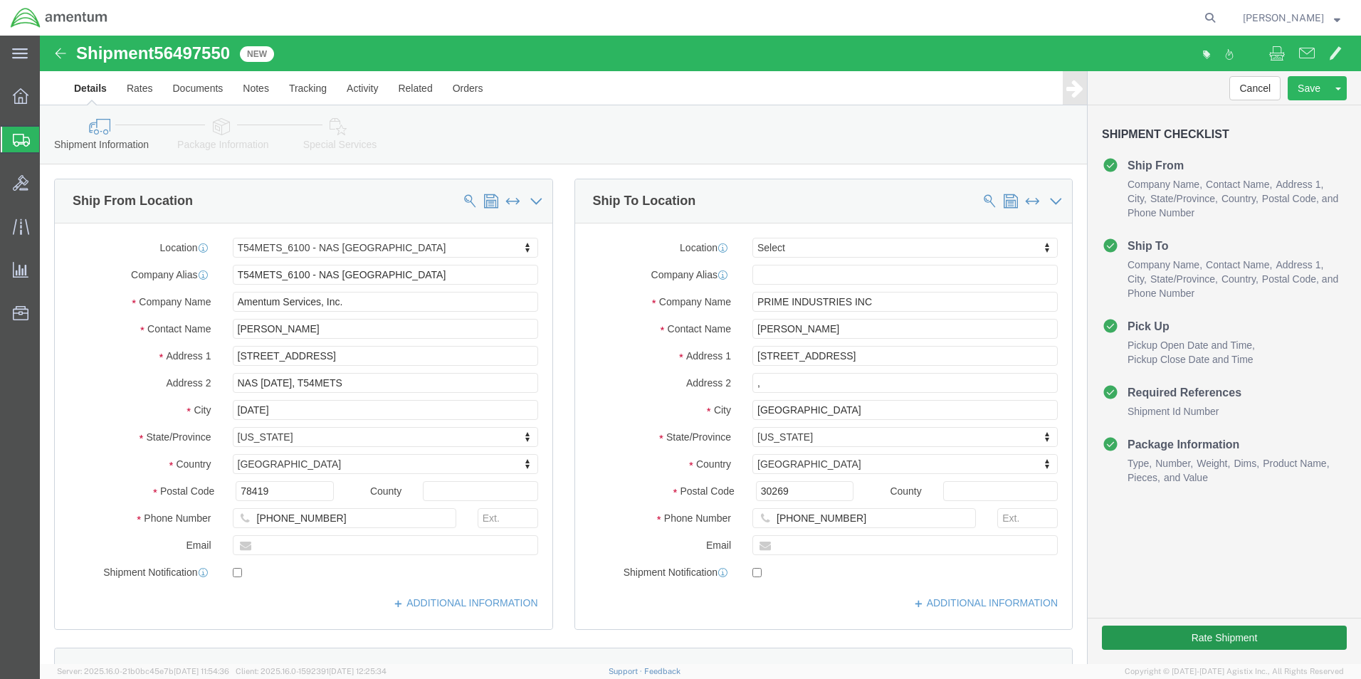
select select "67191"
select select
click button "Rate Shipment"
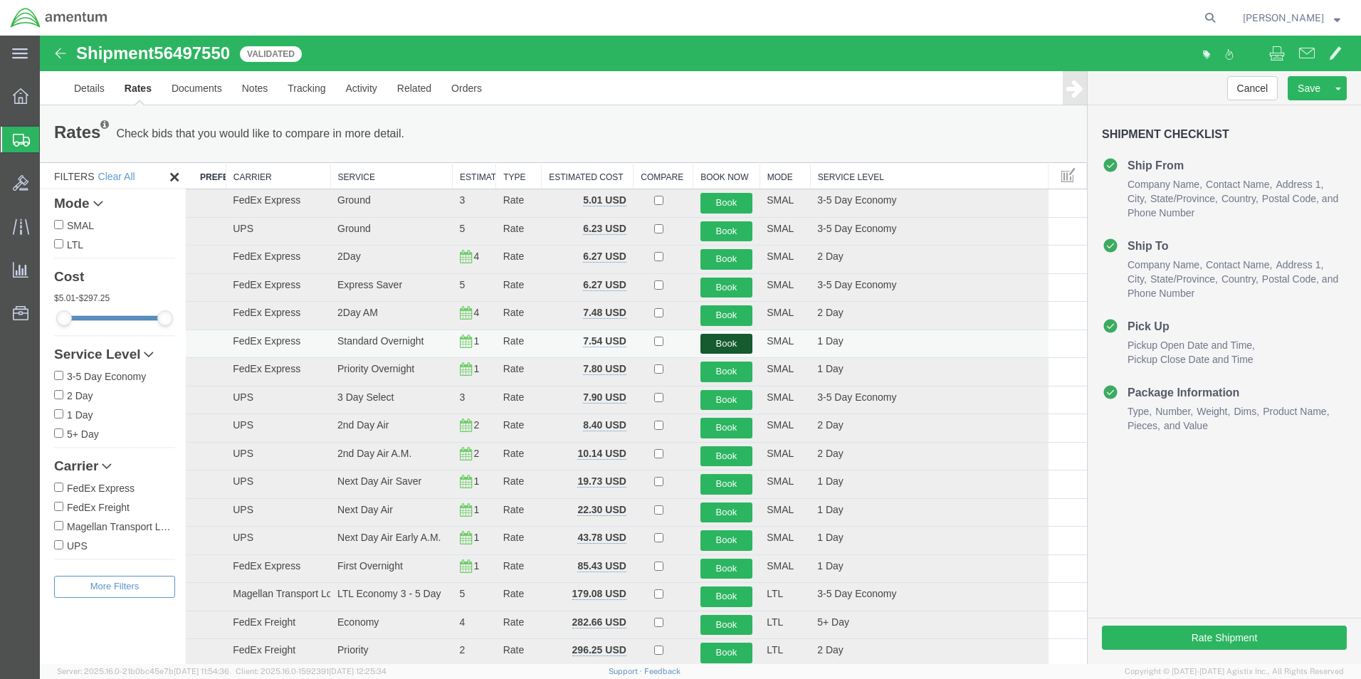
click at [728, 338] on button "Book" at bounding box center [726, 344] width 53 height 21
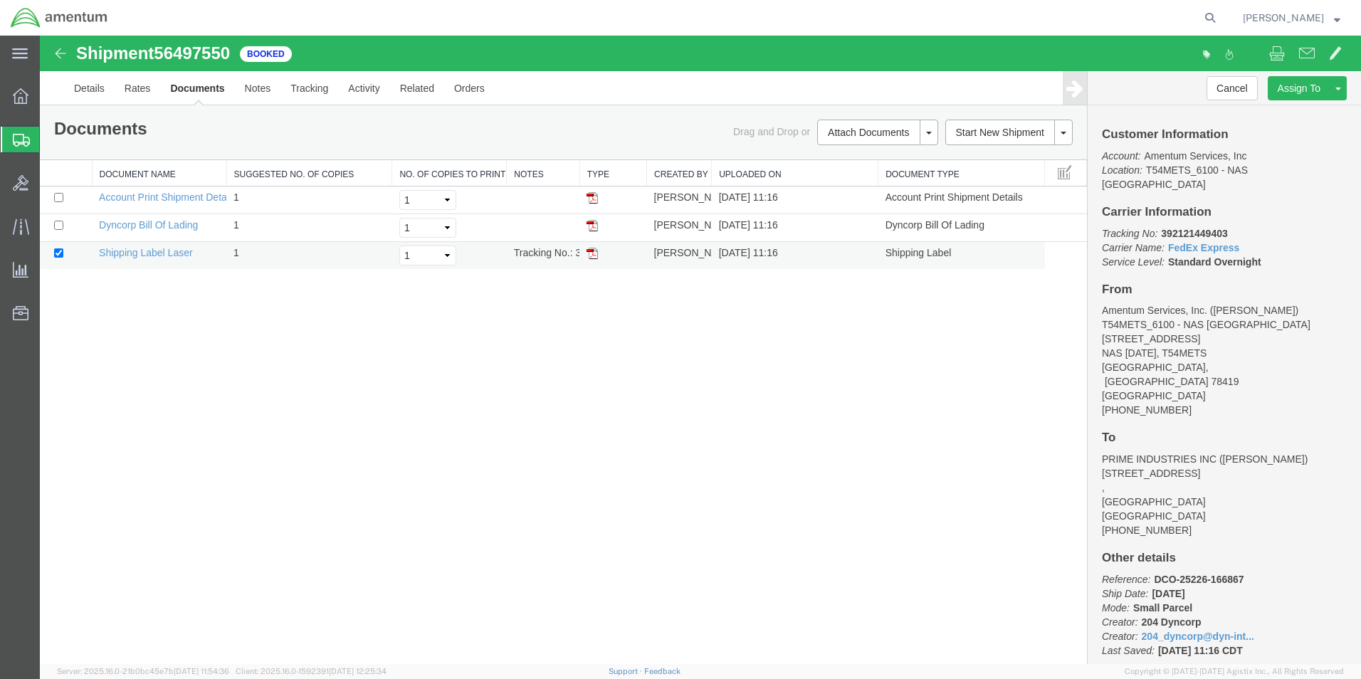
drag, startPoint x: 588, startPoint y: 258, endPoint x: 588, endPoint y: 265, distance: 7.2
click at [588, 257] on img at bounding box center [591, 253] width 11 height 11
drag, startPoint x: 25, startPoint y: 142, endPoint x: 265, endPoint y: 1, distance: 278.5
click at [25, 142] on icon at bounding box center [21, 140] width 17 height 13
